Goal: Ask a question

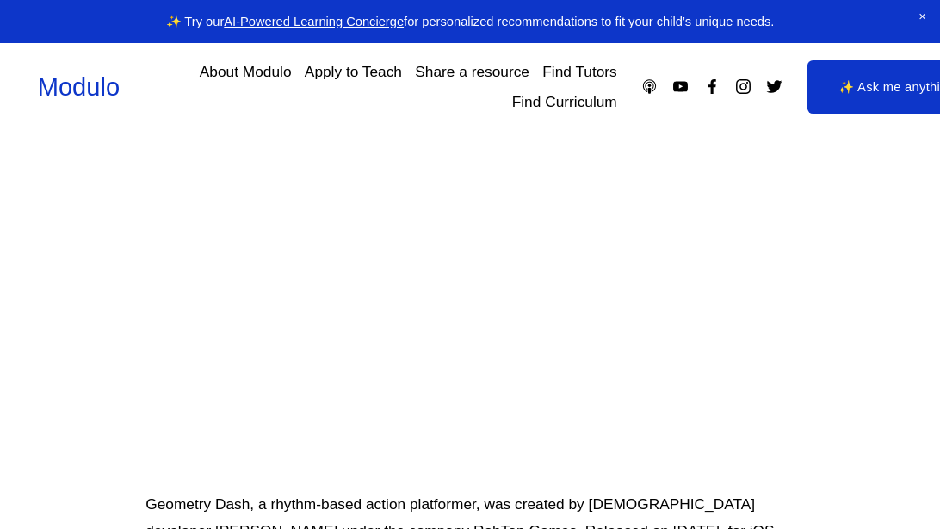
scroll to position [192, 0]
click at [436, 282] on div "We've moved! Check out our brand-new global marketplace for modular learning at…" at bounding box center [470, 265] width 534 height 314
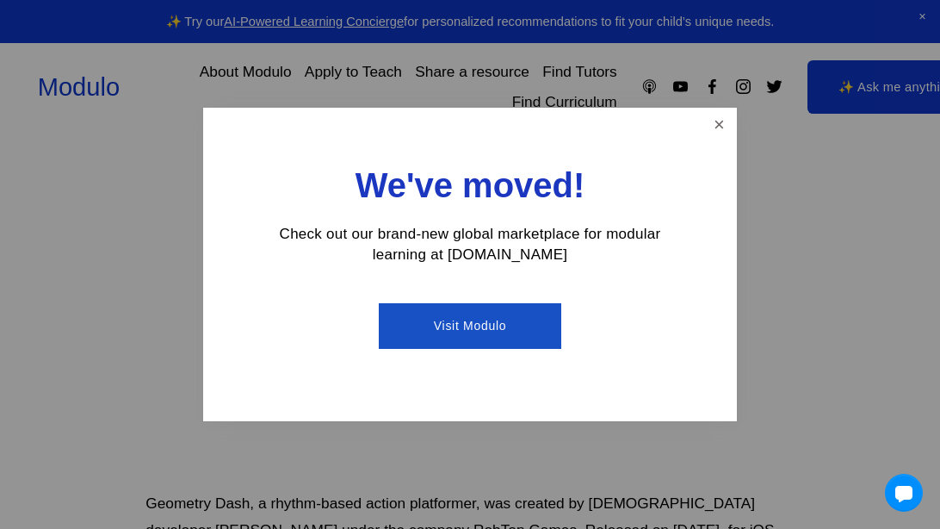
click at [441, 334] on link "Visit Modulo" at bounding box center [470, 326] width 182 height 46
click at [715, 125] on link "Close" at bounding box center [719, 125] width 30 height 30
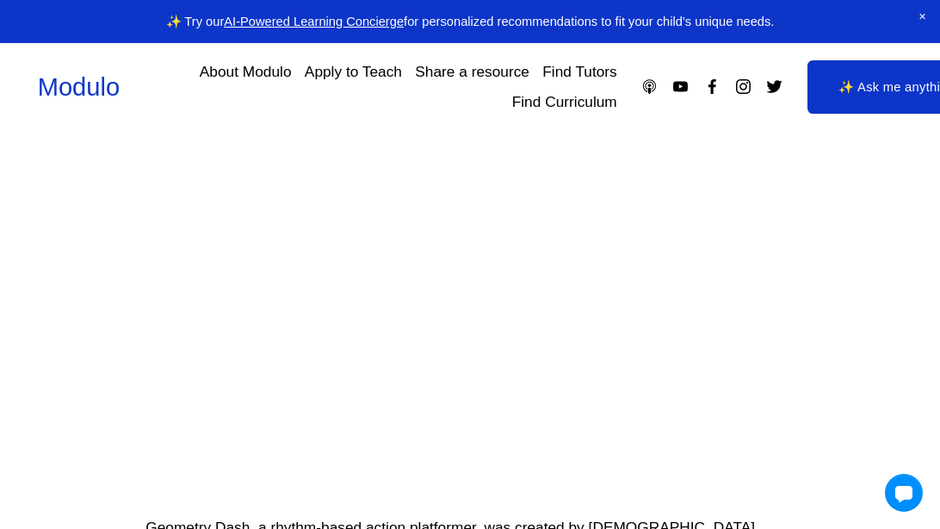
scroll to position [0, 0]
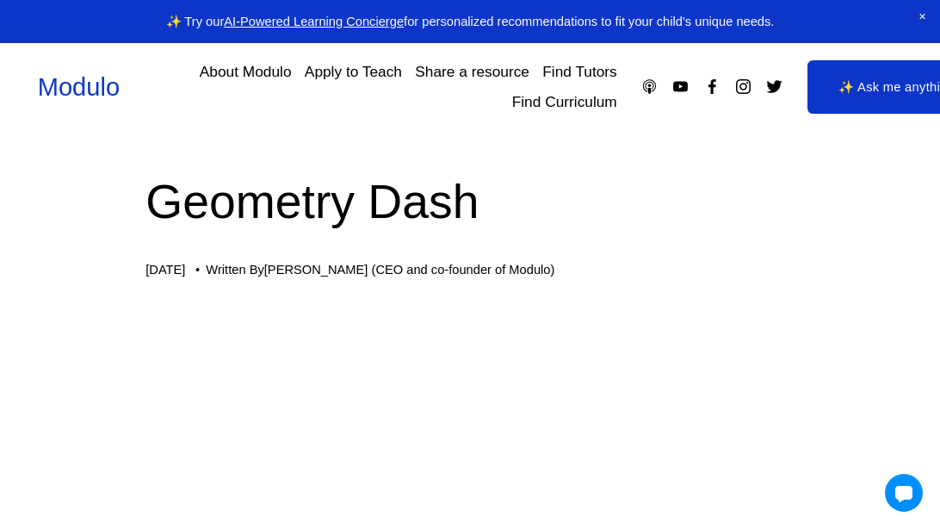
click at [860, 108] on link "✨ Ask me anything" at bounding box center [896, 86] width 179 height 53
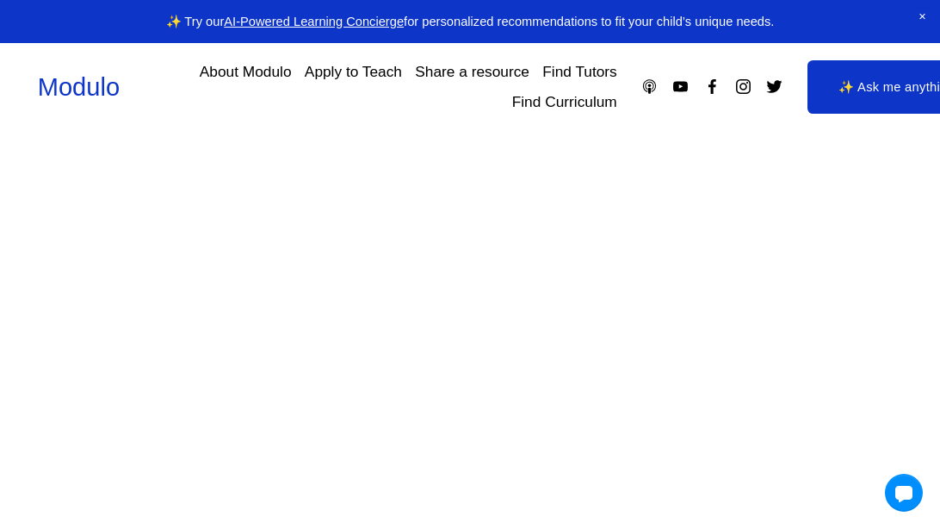
scroll to position [281, 0]
